Goal: Navigation & Orientation: Find specific page/section

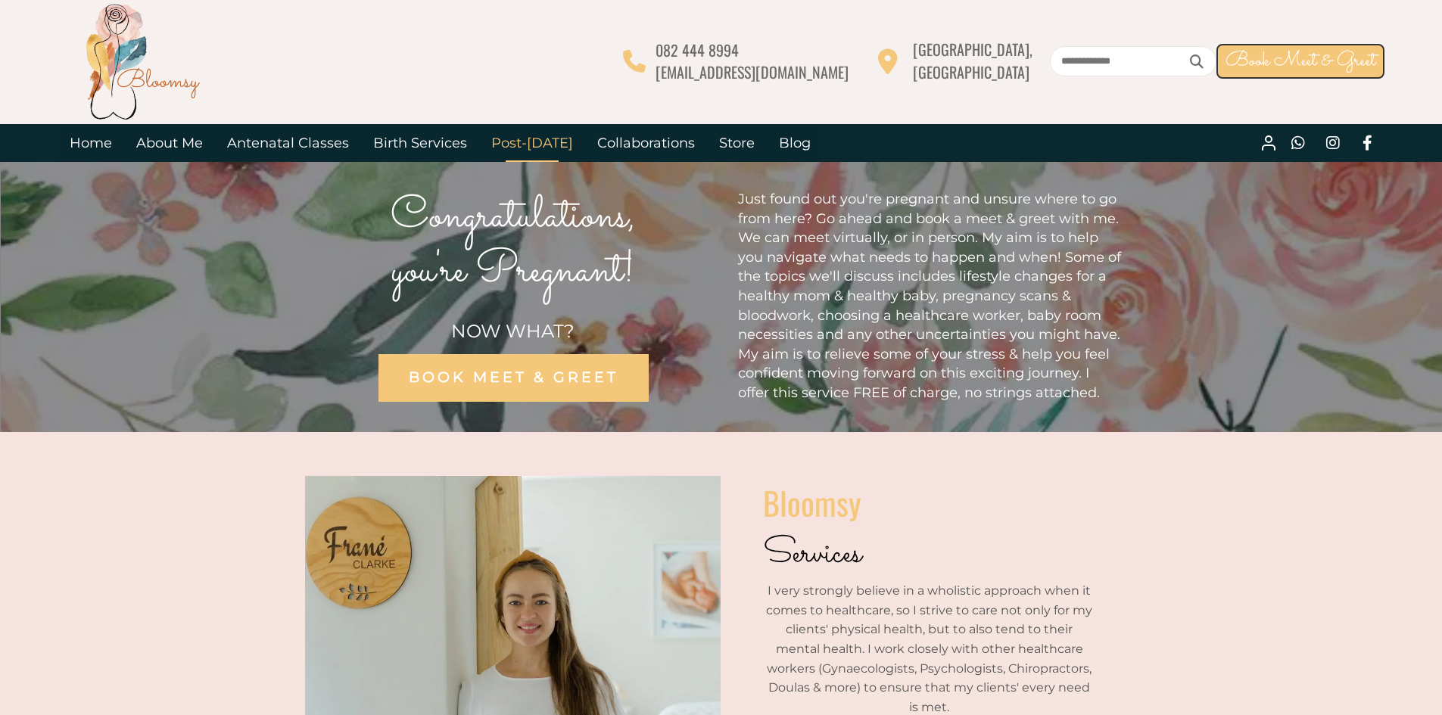
click at [535, 145] on link "Post-[DATE]" at bounding box center [532, 143] width 106 height 38
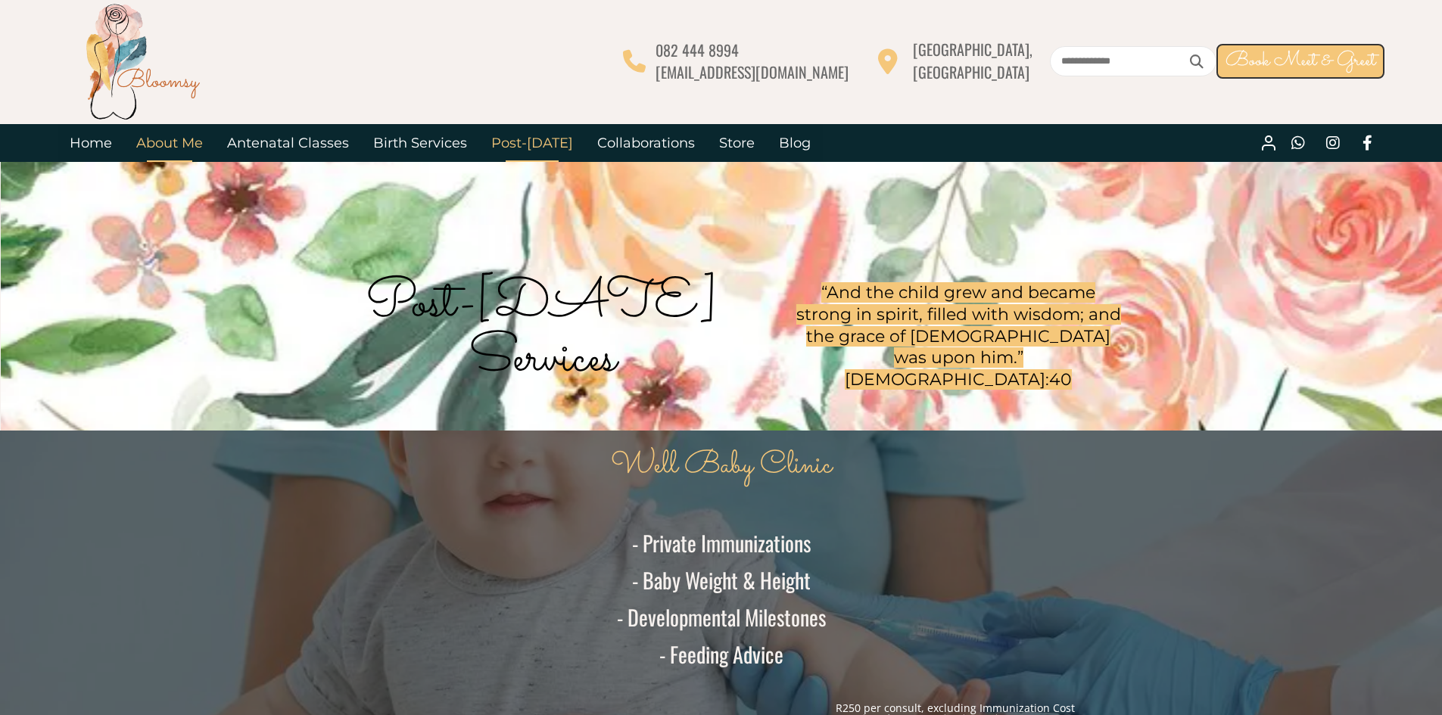
click at [148, 148] on link "About Me" at bounding box center [169, 143] width 91 height 38
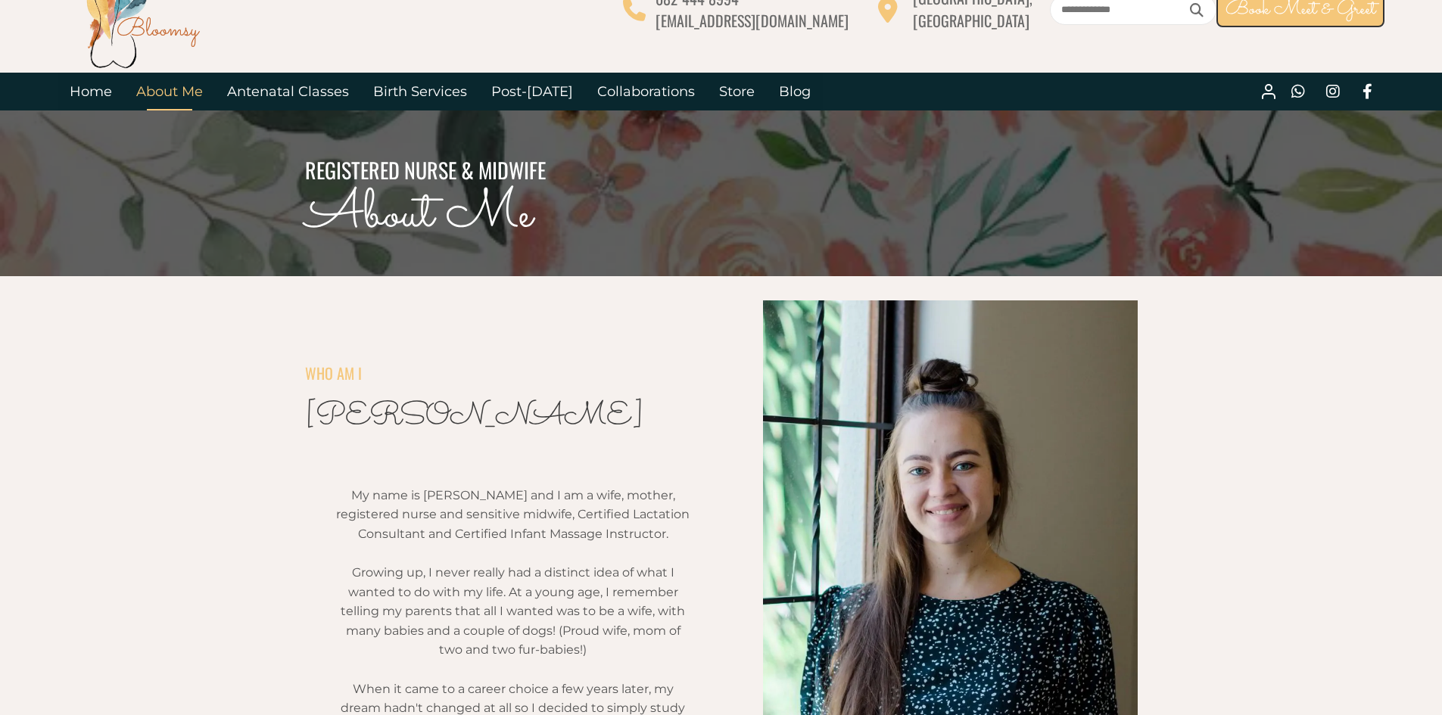
scroll to position [151, 0]
